Goal: Communication & Community: Answer question/provide support

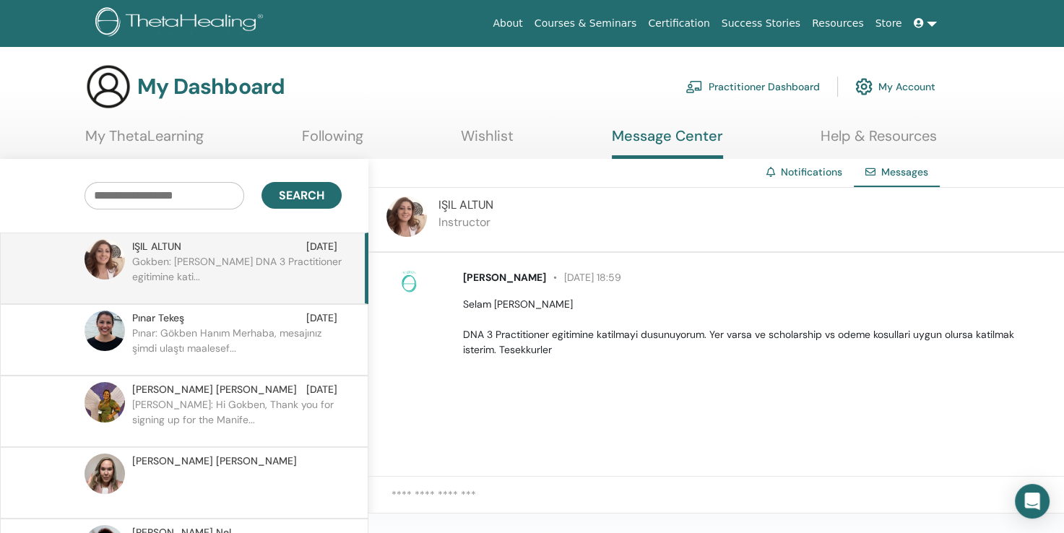
click at [171, 251] on span "IŞIL ALTUN" at bounding box center [156, 246] width 49 height 15
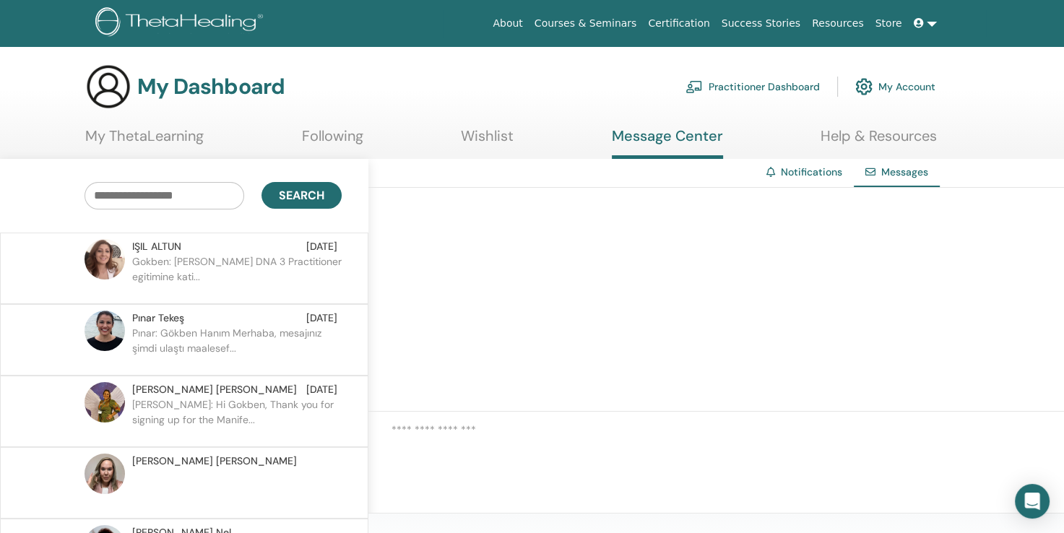
click at [179, 272] on p "Gokben: [PERSON_NAME] DNA 3 Practitioner egitimine kati..." at bounding box center [236, 275] width 209 height 43
